Goal: Navigation & Orientation: Find specific page/section

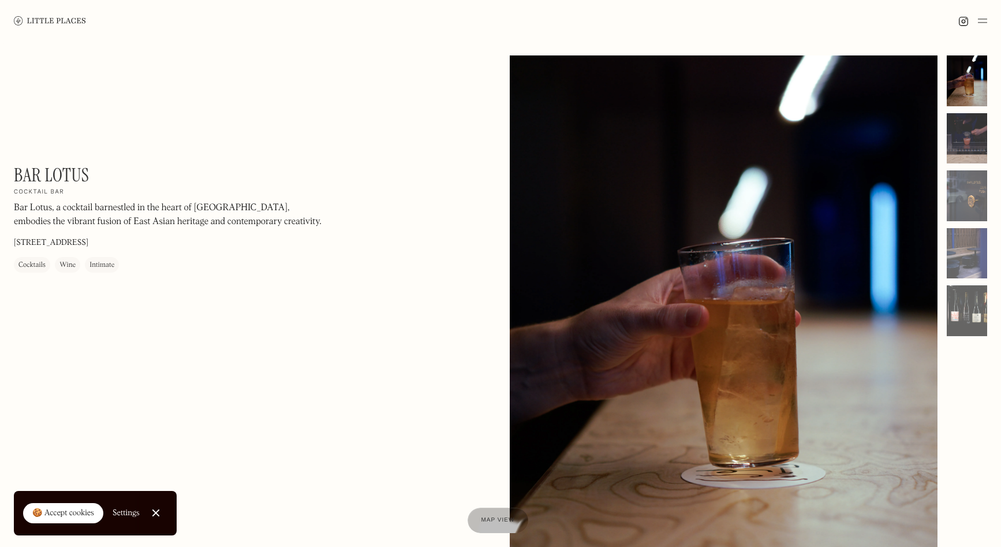
click at [964, 113] on div at bounding box center [967, 138] width 40 height 51
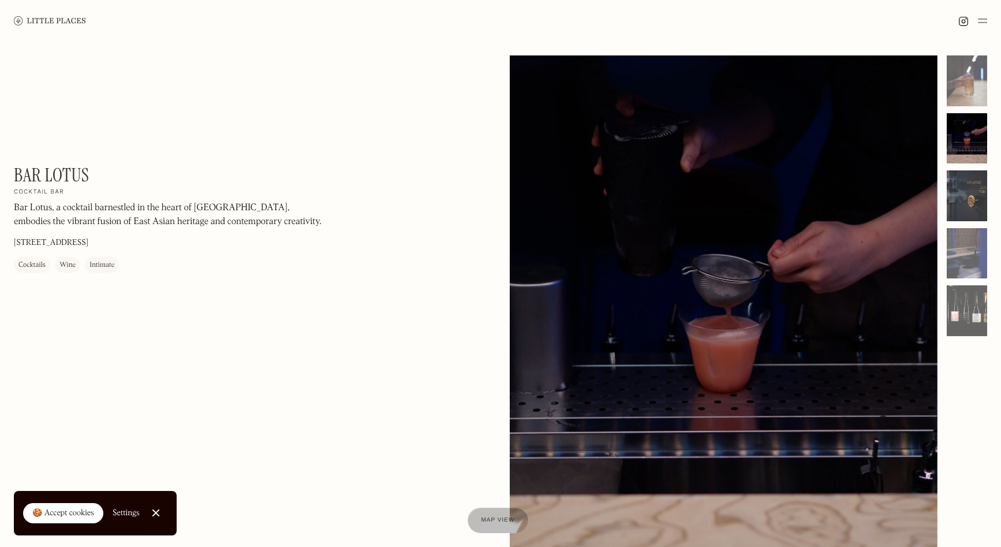
click at [963, 183] on div at bounding box center [967, 195] width 40 height 51
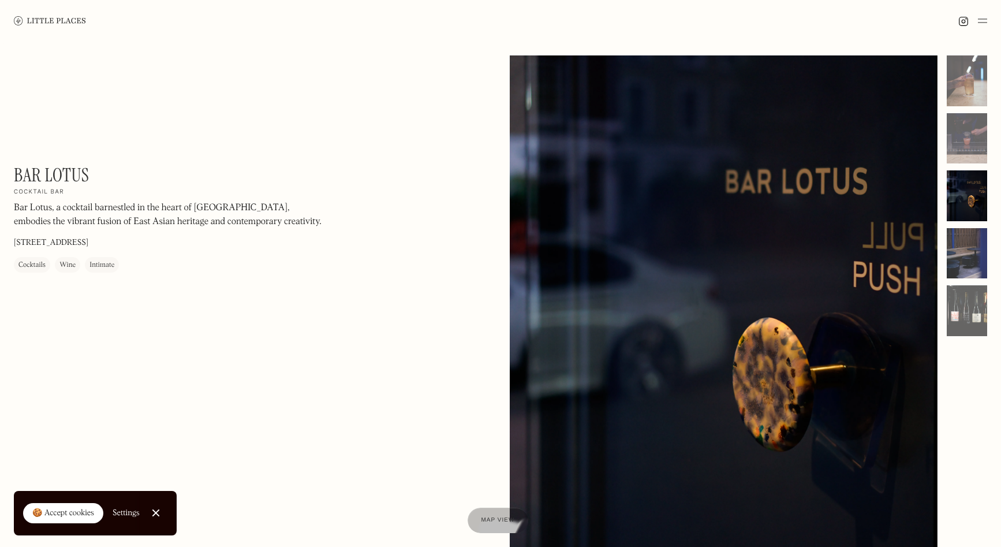
click at [979, 251] on div at bounding box center [967, 253] width 40 height 51
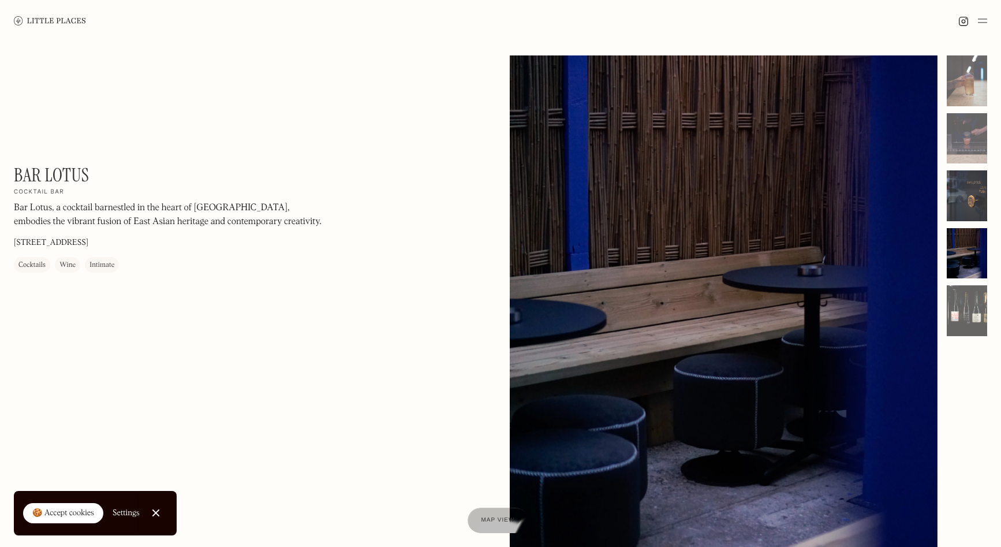
click at [974, 203] on div at bounding box center [967, 195] width 40 height 51
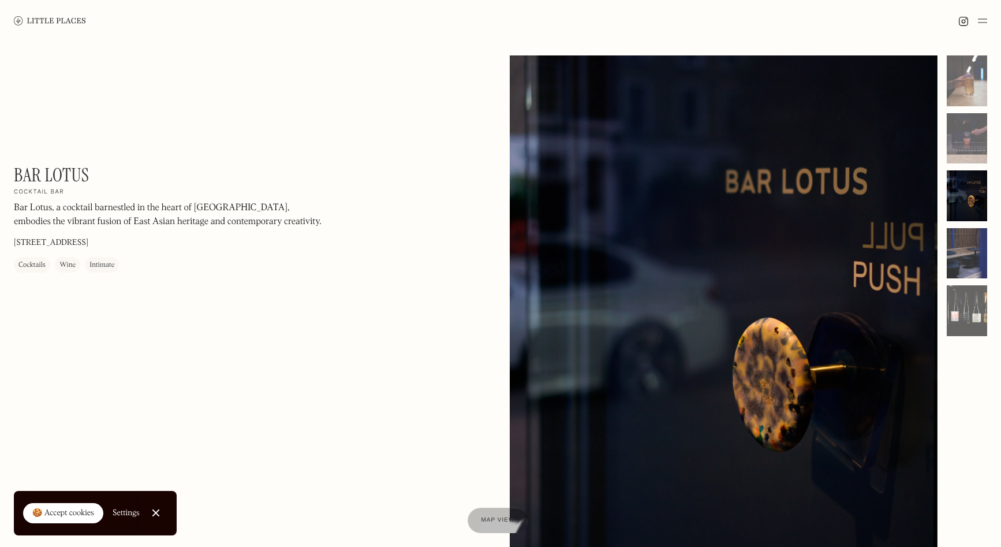
click at [966, 257] on div at bounding box center [967, 253] width 40 height 51
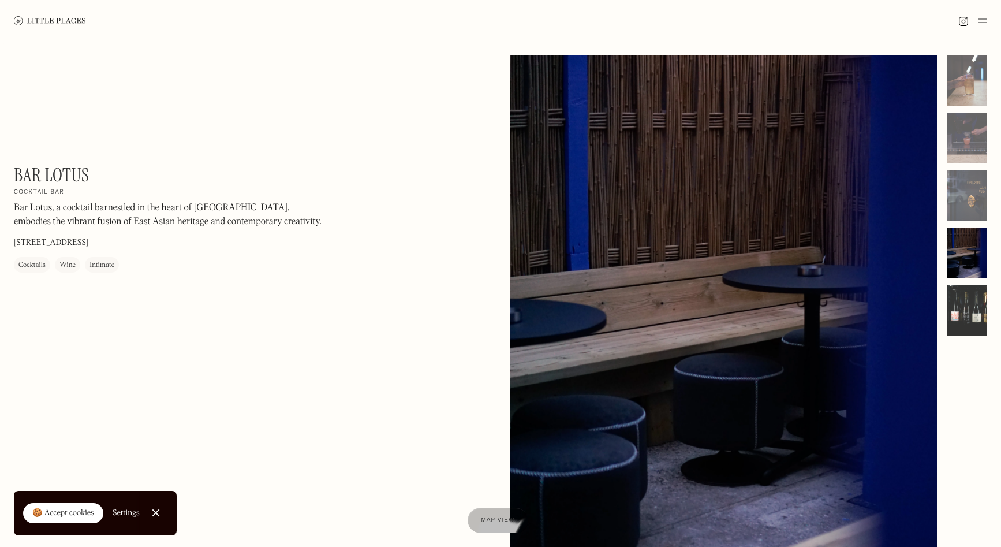
click at [974, 300] on div at bounding box center [967, 310] width 40 height 51
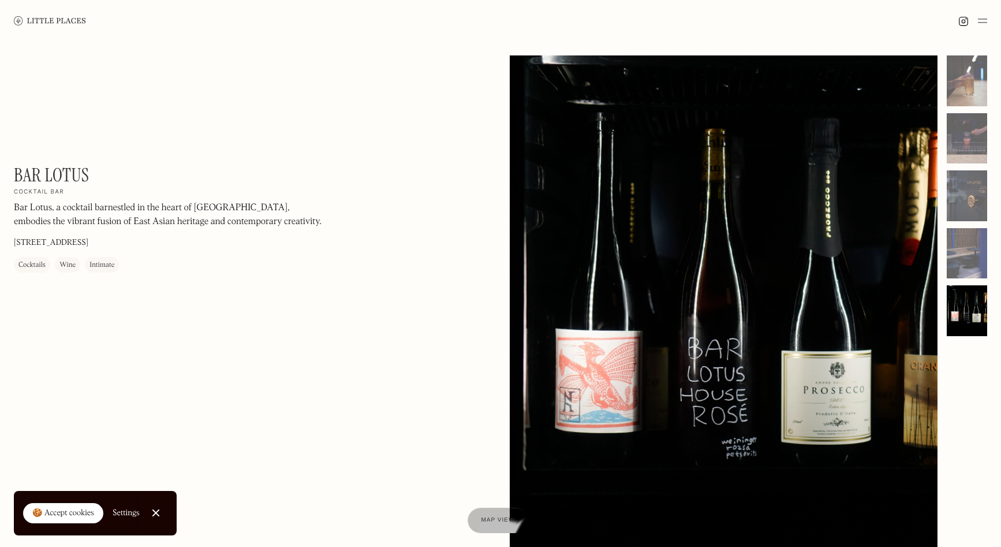
click at [39, 24] on img at bounding box center [50, 20] width 72 height 9
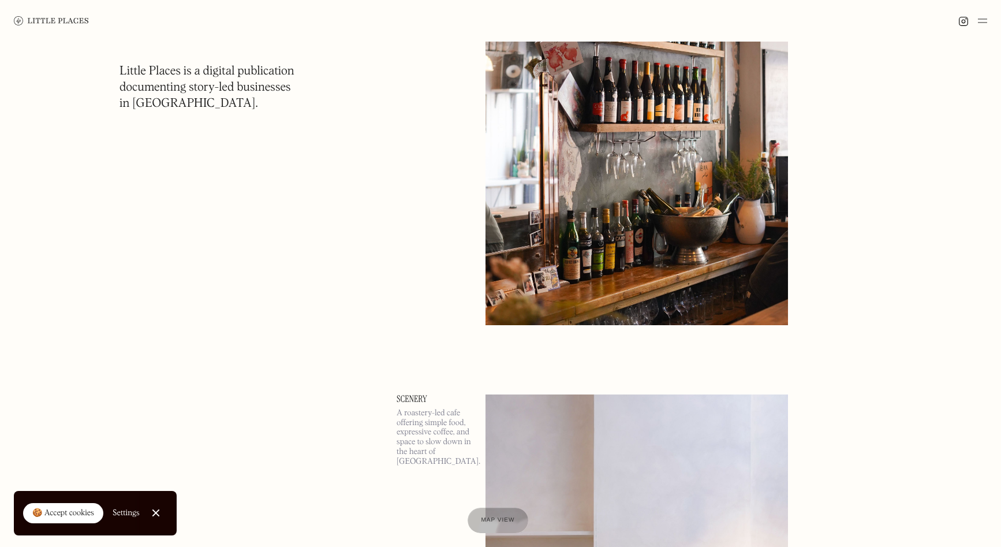
scroll to position [1238, 0]
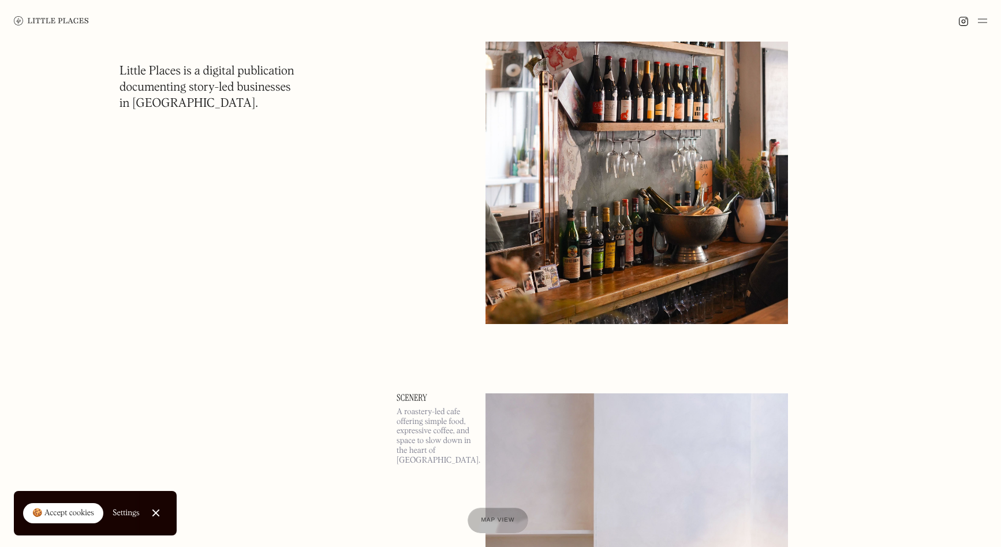
click at [628, 234] on img at bounding box center [637, 105] width 303 height 438
